Goal: Information Seeking & Learning: Learn about a topic

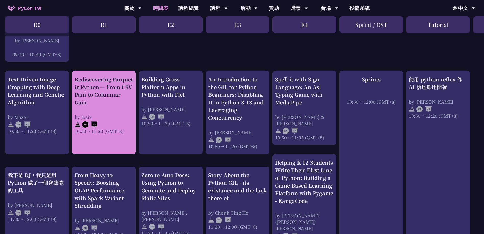
scroll to position [179, 0]
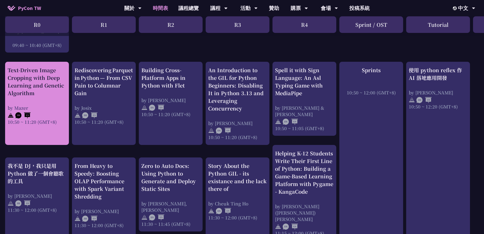
click at [54, 104] on div "Text-Driven Image Cropping with Deep Learning and Genetic Algorithm by [PERSON_…" at bounding box center [37, 95] width 59 height 59
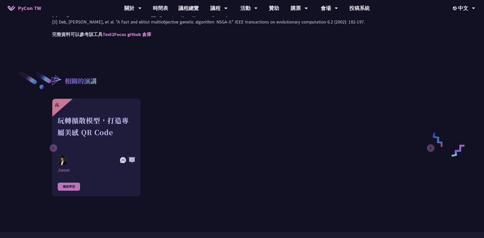
scroll to position [612, 0]
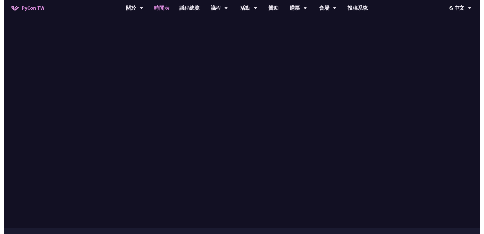
scroll to position [179, 0]
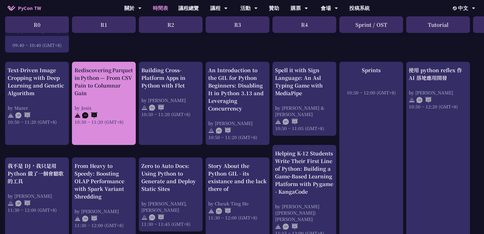
click at [122, 103] on div "Rediscovering Parquet in Python — From CSV Pain to Columnar Gain by [PERSON_NAM…" at bounding box center [103, 95] width 59 height 59
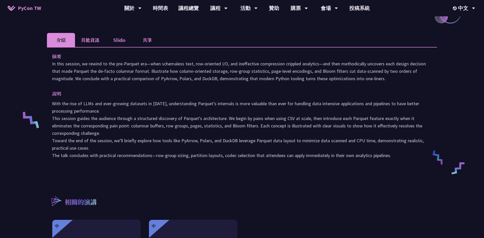
scroll to position [102, 0]
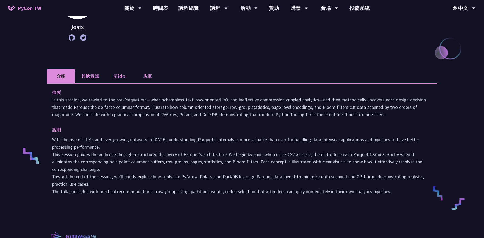
click at [92, 73] on li "其他資訊" at bounding box center [90, 76] width 30 height 14
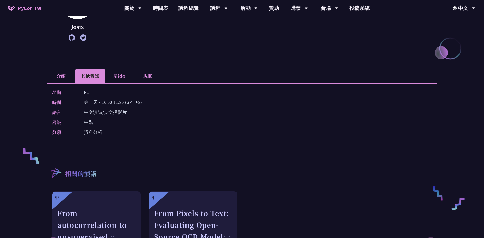
click at [62, 74] on li "介紹" at bounding box center [61, 76] width 28 height 14
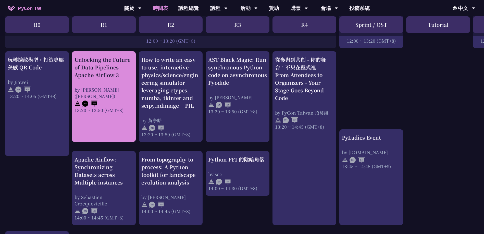
scroll to position [408, 0]
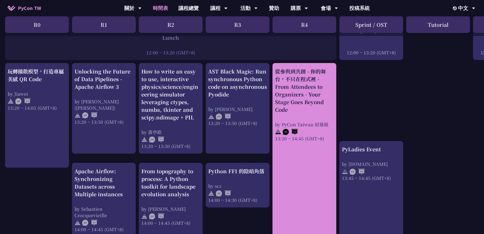
click at [300, 107] on div "從參與到共創 - 你的舞台，不只在程式裡 - From Attendees to Organizers - Your Stage Goes Beyond Co…" at bounding box center [304, 91] width 59 height 46
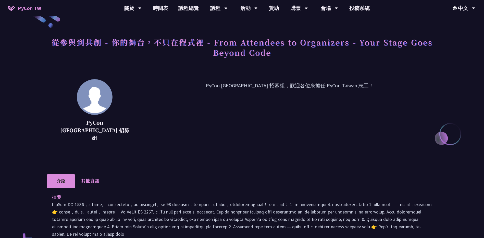
scroll to position [26, 0]
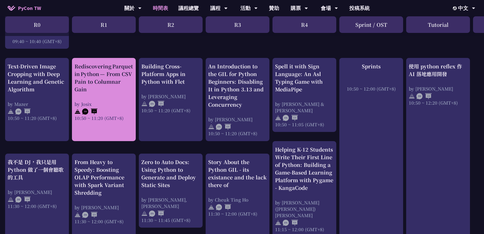
scroll to position [179, 0]
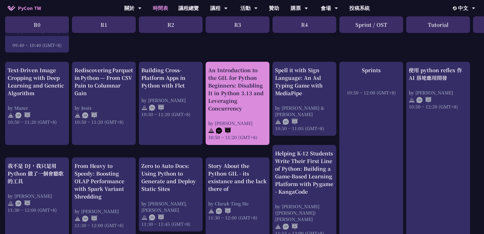
click at [223, 86] on div "An Introduction to the GIL for Python Beginners: Disabling It in Python 3.13 an…" at bounding box center [237, 89] width 59 height 46
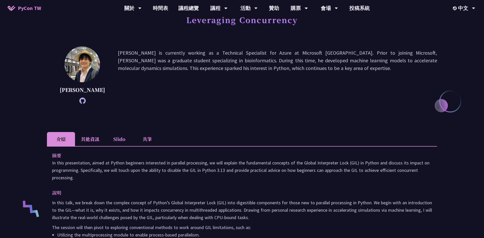
scroll to position [102, 0]
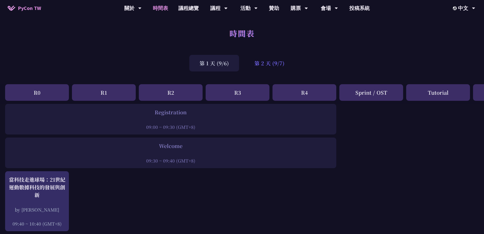
click at [273, 65] on div "第 2 天 (9/7)" at bounding box center [269, 63] width 51 height 17
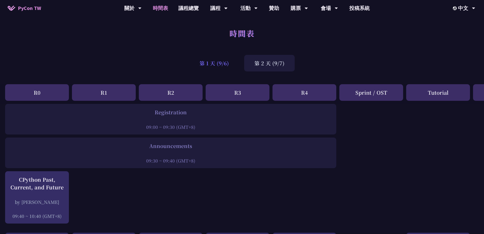
click at [221, 64] on div "第 1 天 (9/6)" at bounding box center [214, 63] width 50 height 17
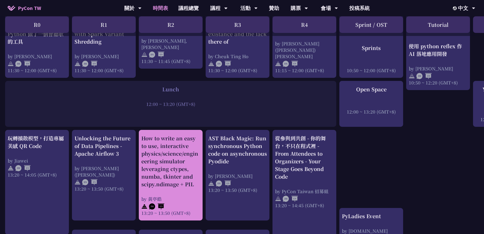
scroll to position [383, 0]
